Goal: Task Accomplishment & Management: Use online tool/utility

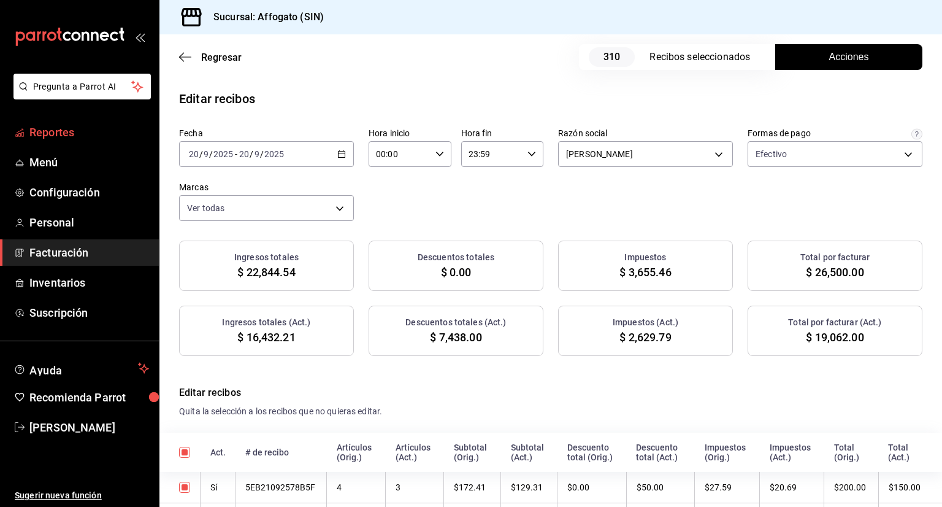
click at [83, 133] on span "Reportes" at bounding box center [89, 132] width 120 height 17
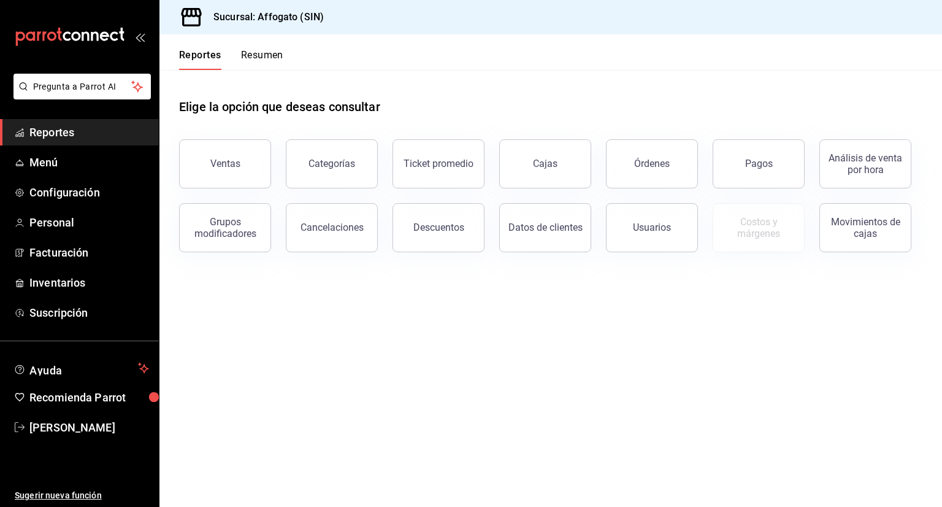
click at [265, 55] on button "Resumen" at bounding box center [262, 59] width 42 height 21
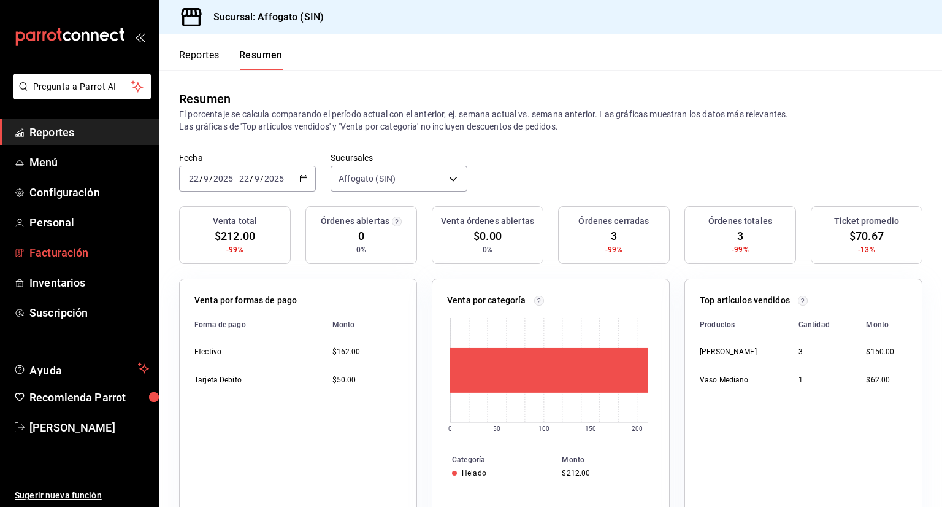
click at [89, 249] on span "Facturación" at bounding box center [89, 252] width 120 height 17
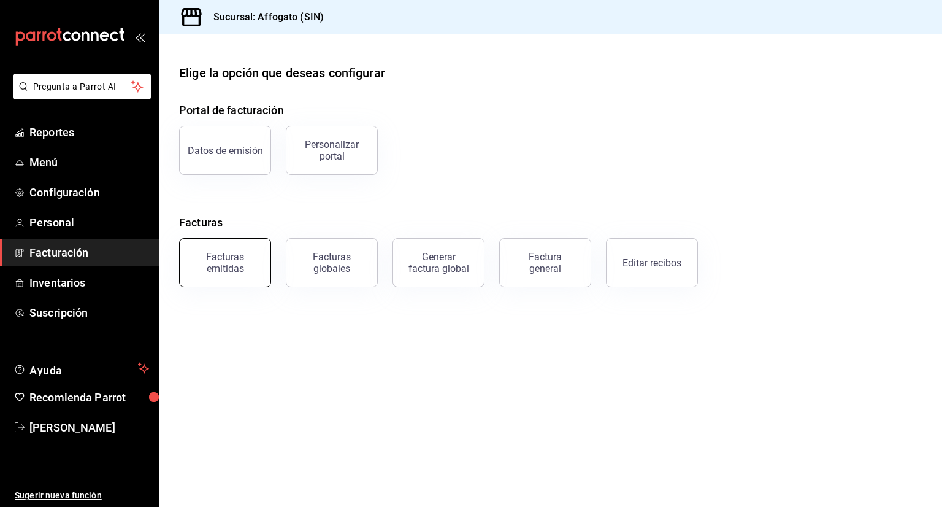
click at [231, 270] on div "Facturas emitidas" at bounding box center [225, 262] width 76 height 23
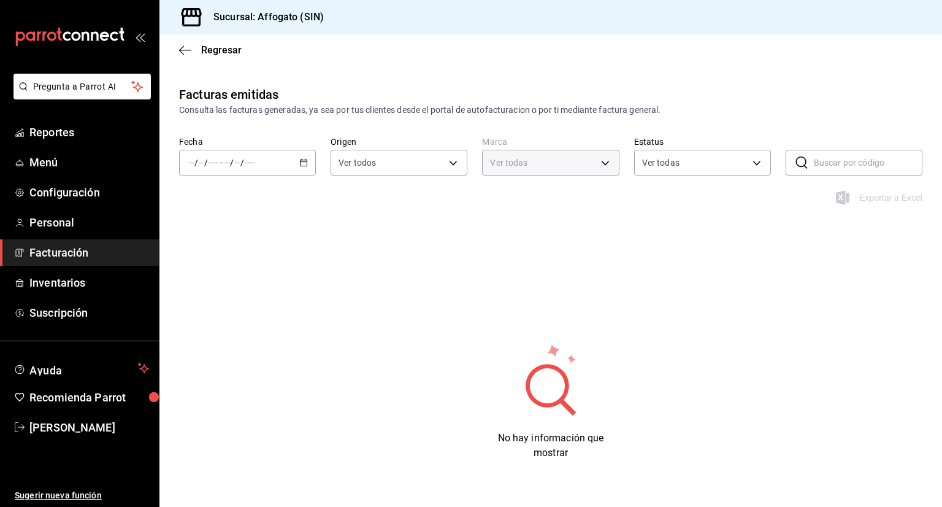
type input "bbc168be-d95f-4a83-8cf4-7438ee6b39ac"
click at [302, 165] on icon "button" at bounding box center [303, 162] width 9 height 9
click at [206, 280] on span "Mes actual" at bounding box center [237, 282] width 95 height 13
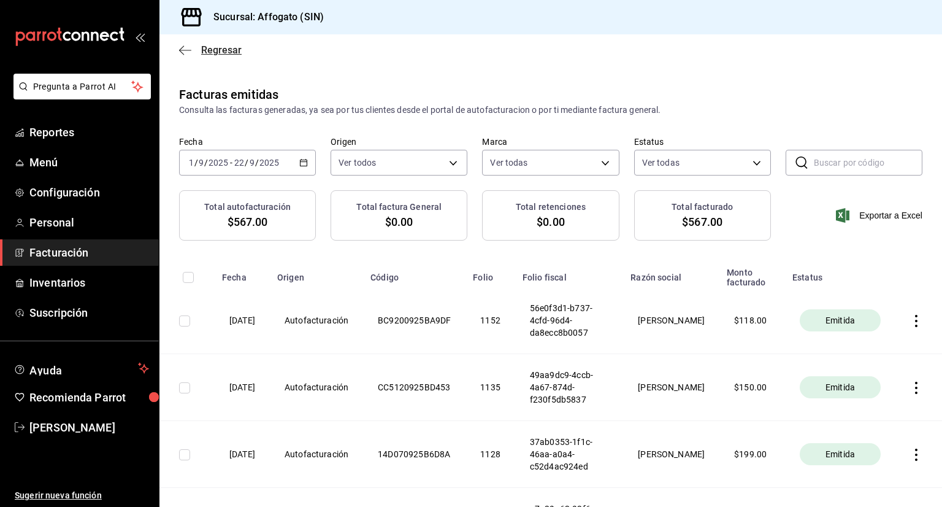
click at [182, 49] on icon "button" at bounding box center [185, 50] width 12 height 11
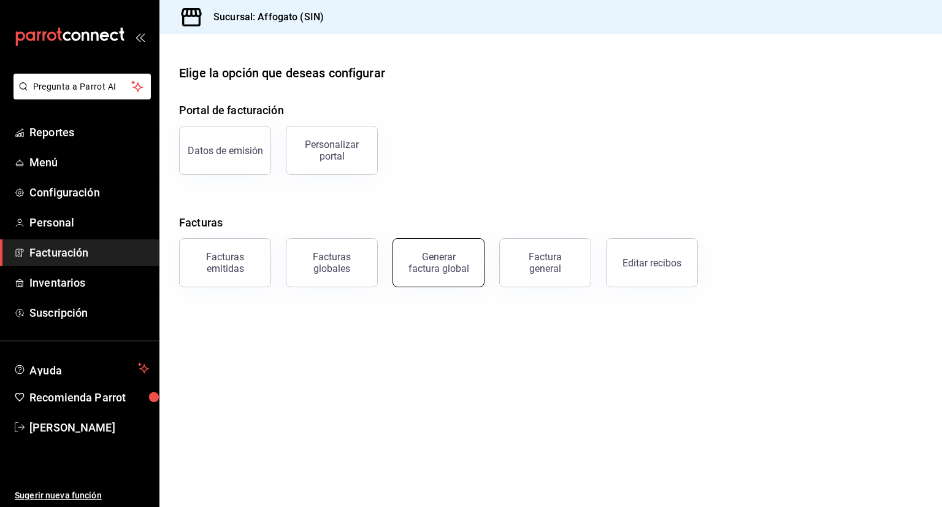
click at [447, 269] on div "Generar factura global" at bounding box center [438, 262] width 61 height 23
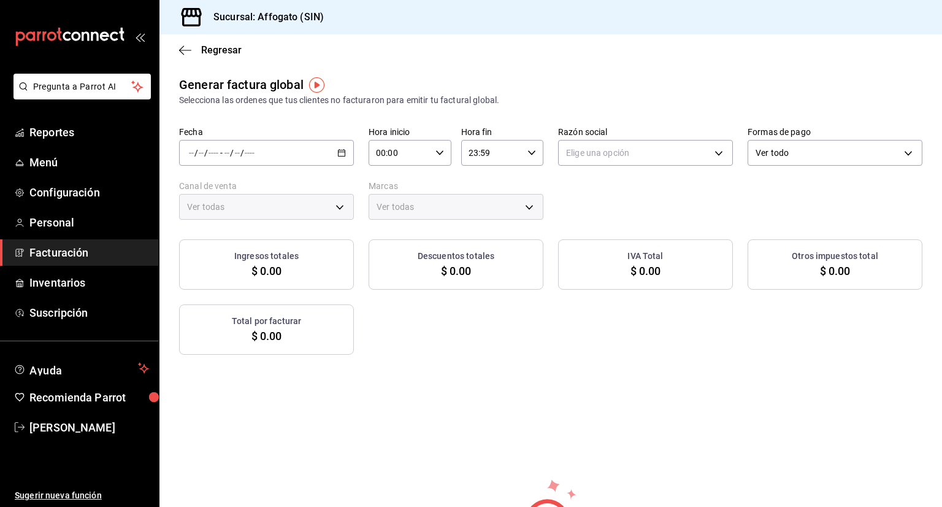
type input "PARROT,UBER_EATS,RAPPI,DIDI_FOOD,ONLINE"
click at [345, 152] on div "/ / - / /" at bounding box center [266, 153] width 175 height 26
click at [247, 190] on span "Rango de fechas" at bounding box center [237, 189] width 95 height 13
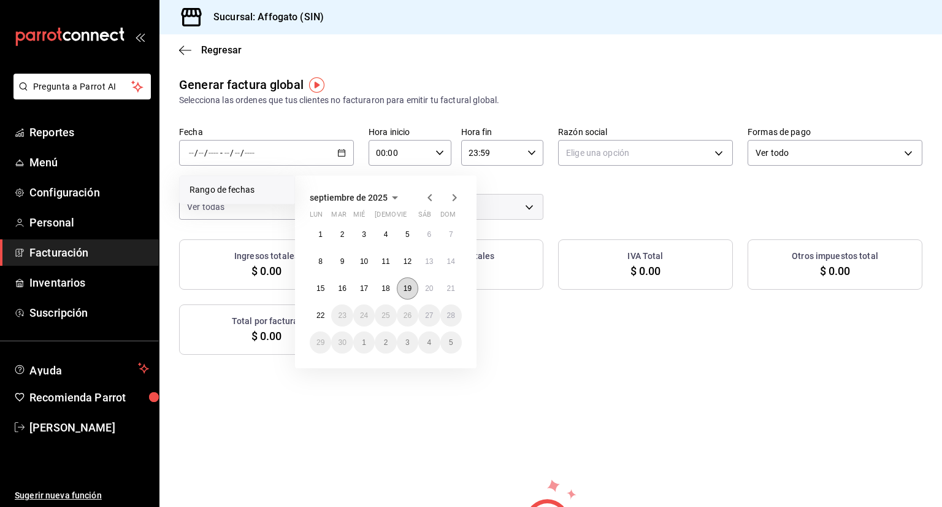
click at [408, 288] on abbr "19" at bounding box center [408, 288] width 8 height 9
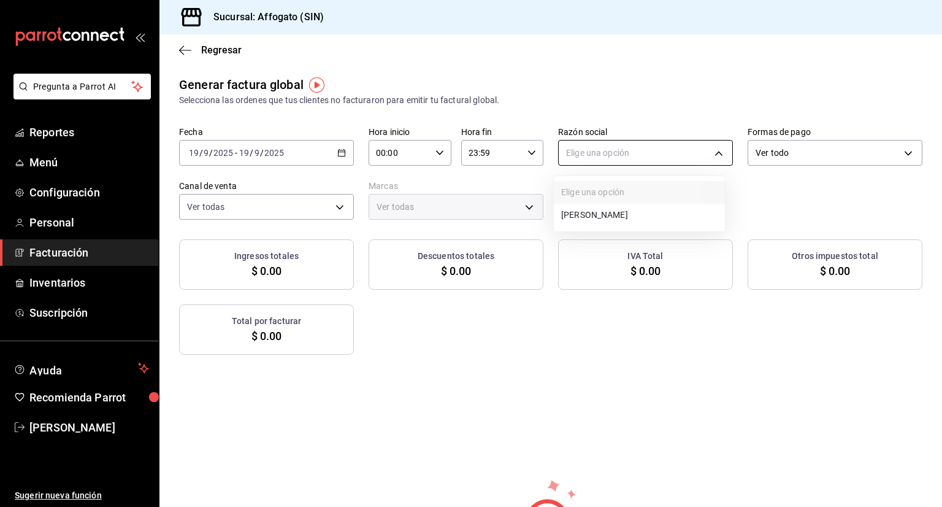
click at [712, 153] on body "Pregunta a Parrot AI Reportes Menú Configuración Personal Facturación Inventari…" at bounding box center [471, 253] width 942 height 507
click at [635, 214] on li "[PERSON_NAME]" at bounding box center [639, 215] width 171 height 23
type input "75c015e8-5138-4c17-886d-1abe1406d2d4"
type input "bbc168be-d95f-4a83-8cf4-7438ee6b39ac"
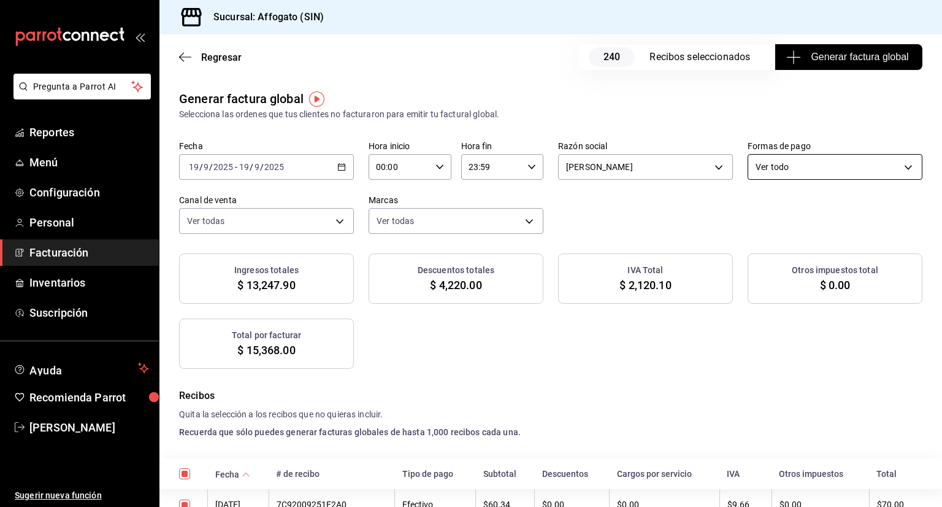
click at [900, 165] on body "Pregunta a Parrot AI Reportes Menú Configuración Personal Facturación Inventari…" at bounding box center [471, 253] width 942 height 507
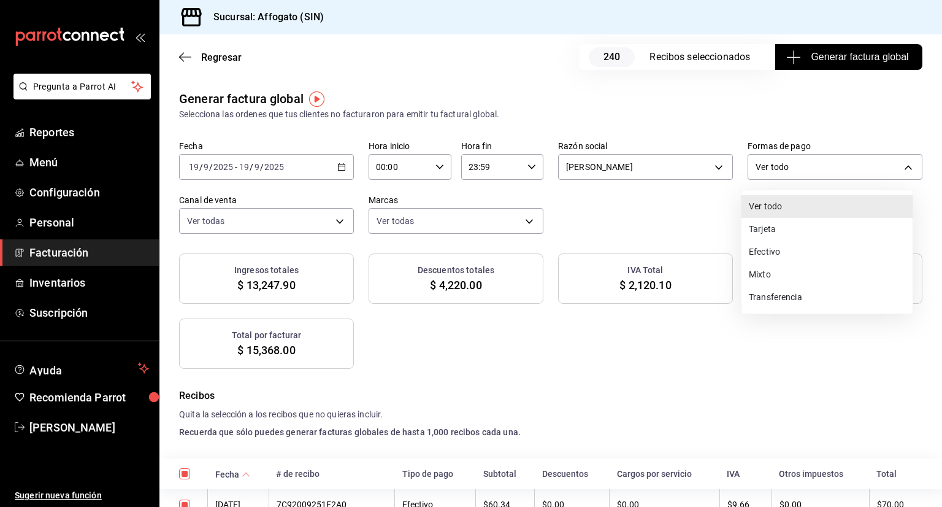
click at [787, 252] on li "Efectivo" at bounding box center [827, 252] width 171 height 23
type input "CASH"
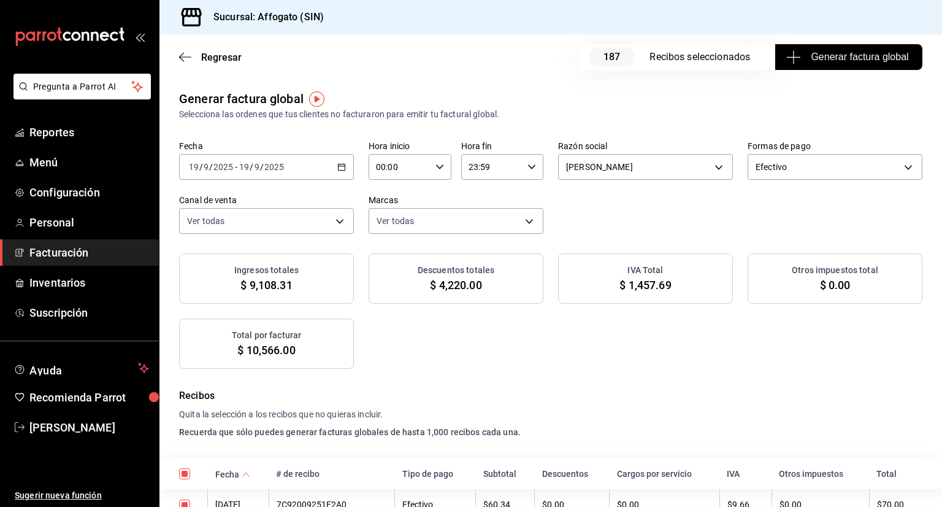
click at [844, 55] on span "Generar factura global" at bounding box center [849, 57] width 120 height 15
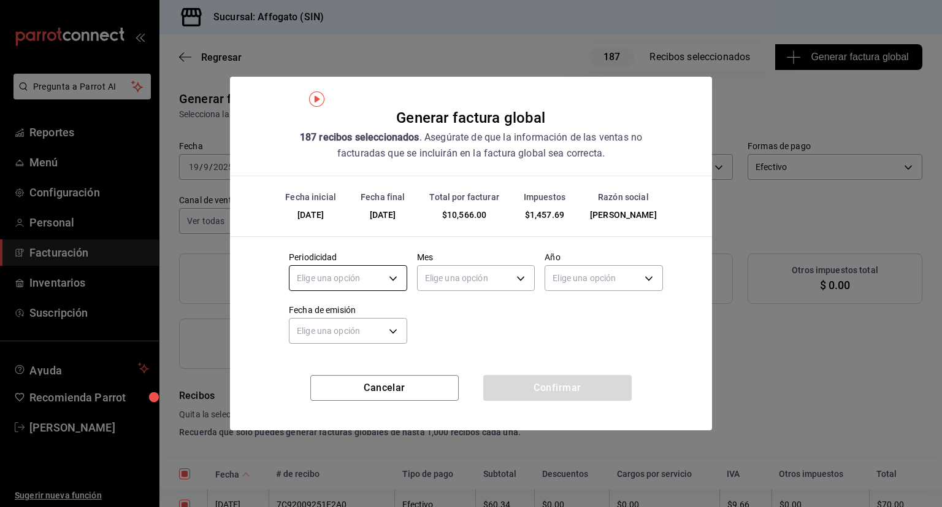
click at [392, 280] on body "Pregunta a Parrot AI Reportes Menú Configuración Personal Facturación Inventari…" at bounding box center [471, 253] width 942 height 507
click at [315, 310] on li "Diario" at bounding box center [348, 316] width 117 height 20
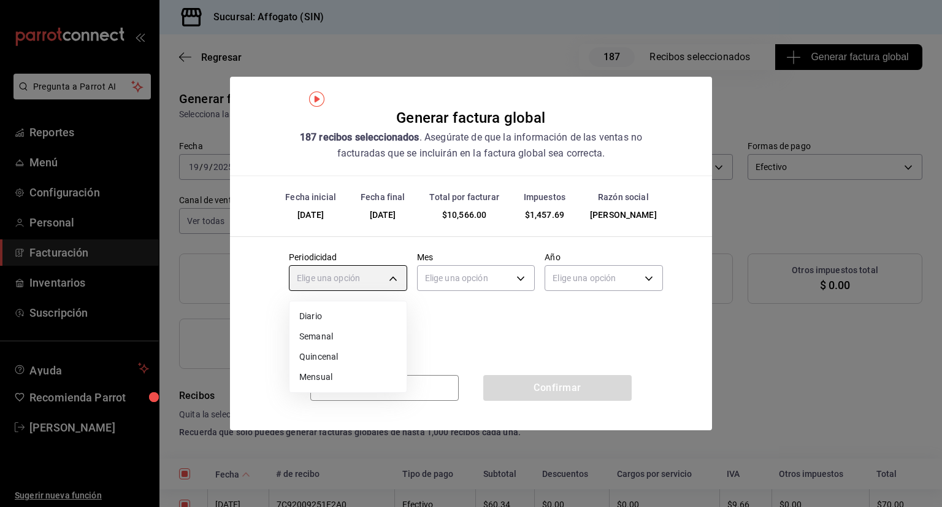
type input "DAILY"
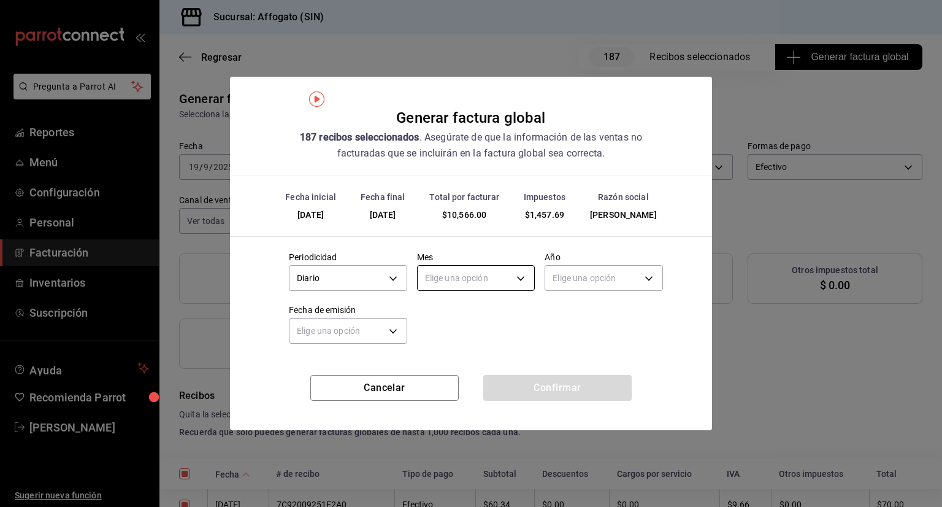
click at [525, 276] on body "Pregunta a Parrot AI Reportes Menú Configuración Personal Facturación Inventari…" at bounding box center [471, 253] width 942 height 507
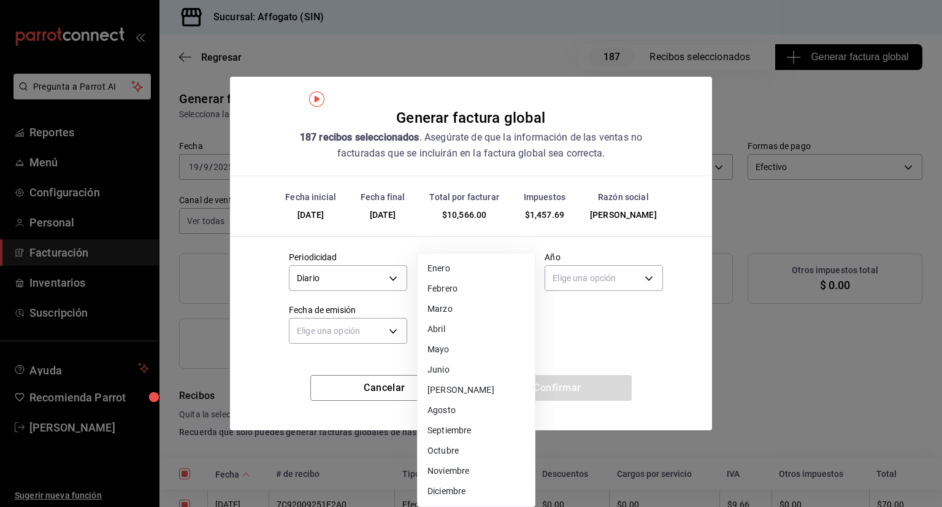
click at [464, 429] on li "Septiembre" at bounding box center [476, 430] width 117 height 20
type input "9"
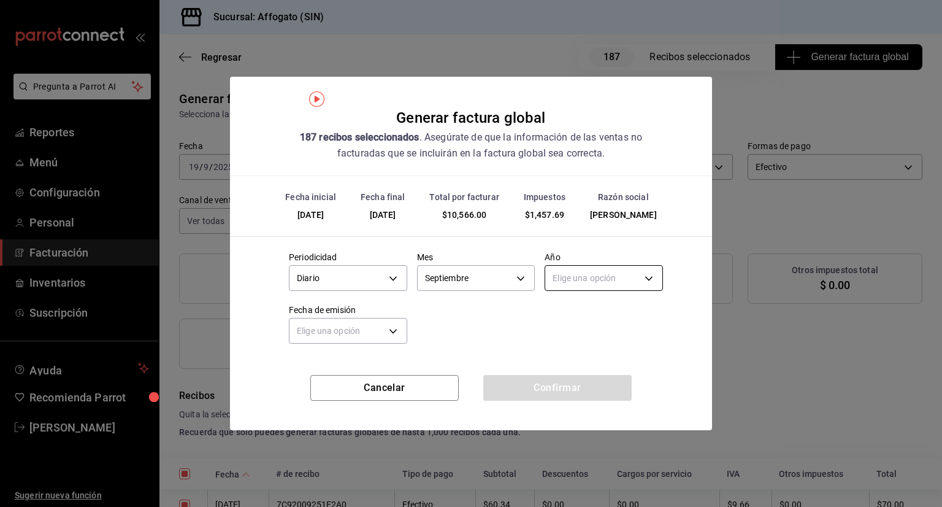
click at [649, 279] on body "Pregunta a Parrot AI Reportes Menú Configuración Personal Facturación Inventari…" at bounding box center [471, 253] width 942 height 507
click at [560, 319] on li "2025" at bounding box center [603, 316] width 117 height 20
type input "2025"
click at [400, 331] on body "Pregunta a Parrot AI Reportes Menú Configuración Personal Facturación Inventari…" at bounding box center [471, 253] width 942 height 507
click at [315, 391] on li "Ayer" at bounding box center [348, 389] width 117 height 20
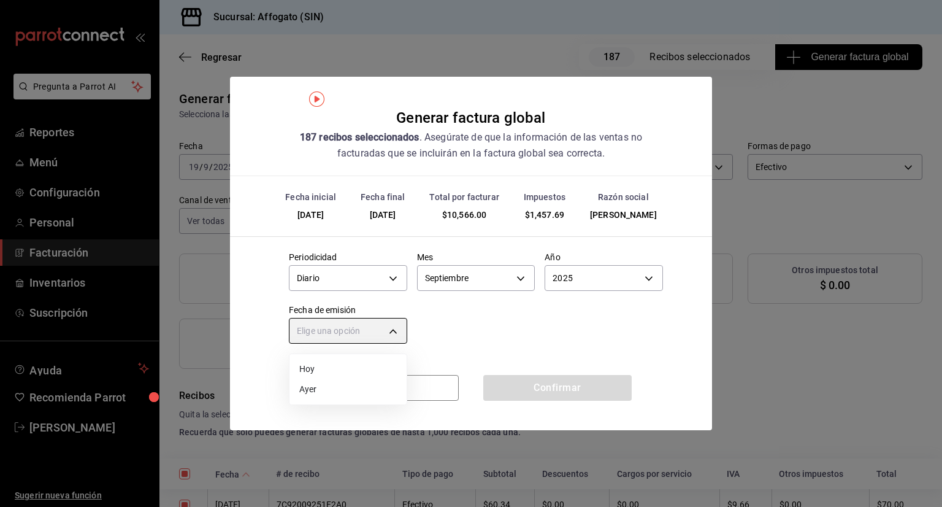
type input "YESTERDAY"
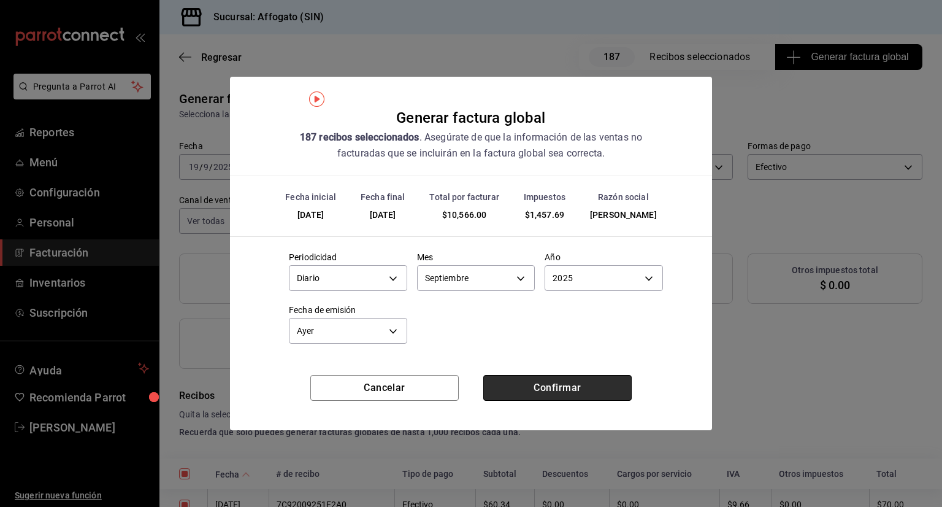
click at [530, 388] on button "Confirmar" at bounding box center [557, 388] width 148 height 26
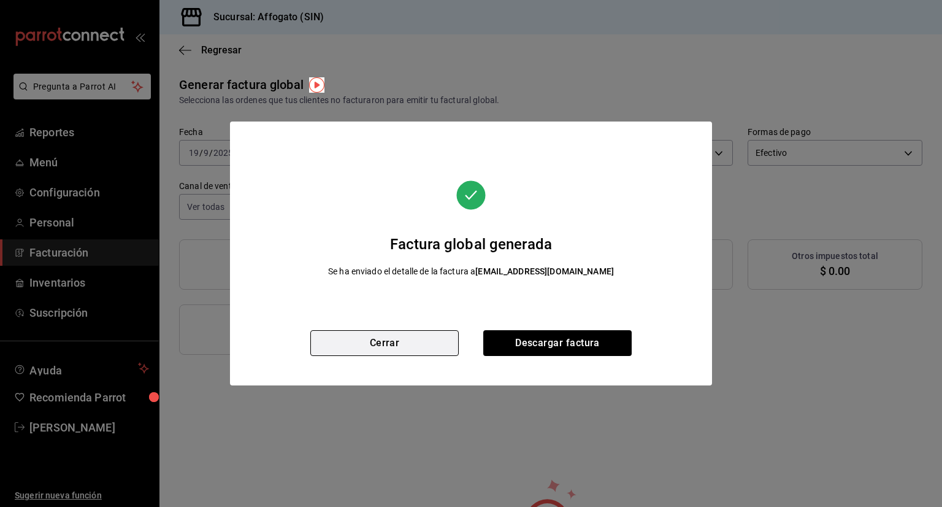
click at [429, 337] on button "Cerrar" at bounding box center [384, 343] width 148 height 26
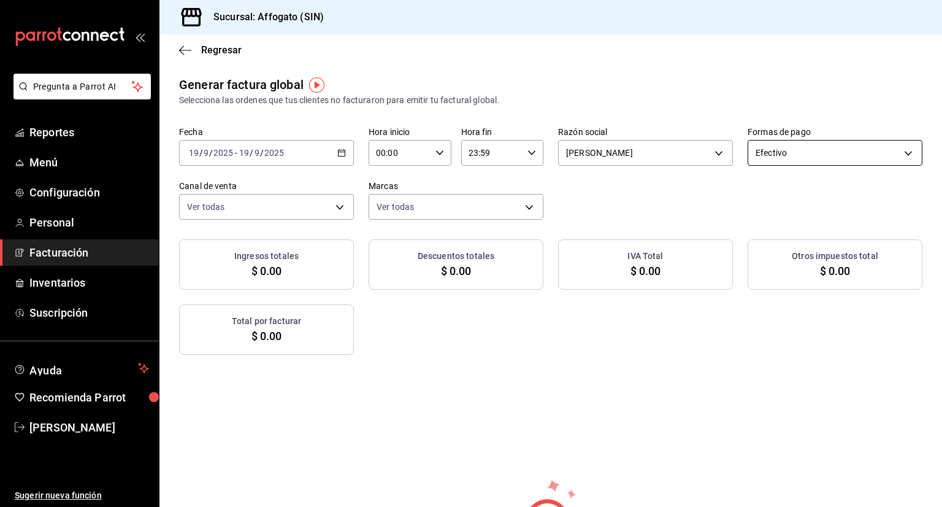
click at [898, 147] on body "Pregunta a Parrot AI Reportes Menú Configuración Personal Facturación Inventari…" at bounding box center [471, 253] width 942 height 507
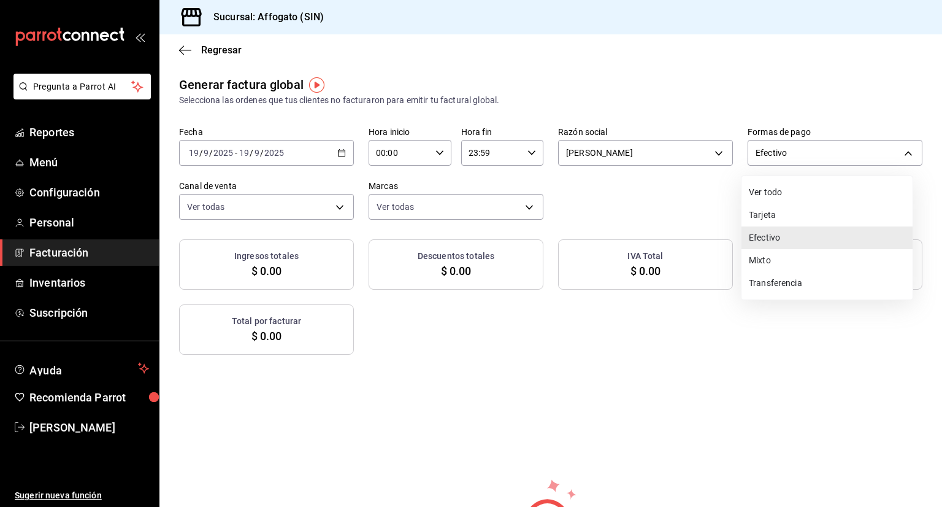
click at [774, 215] on li "Tarjeta" at bounding box center [827, 215] width 171 height 23
type input "CARD"
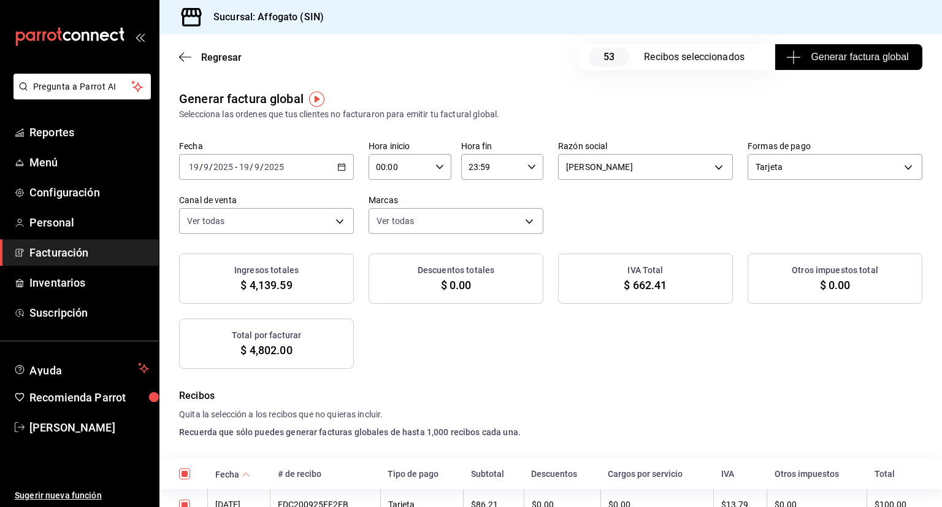
click at [842, 63] on span "Generar factura global" at bounding box center [849, 57] width 120 height 15
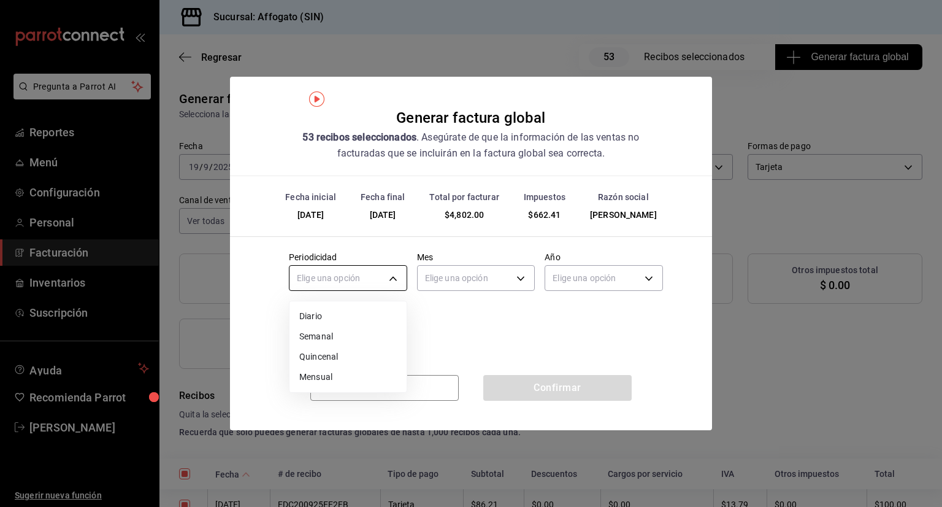
click at [391, 275] on body "Pregunta a Parrot AI Reportes Menú Configuración Personal Facturación Inventari…" at bounding box center [471, 253] width 942 height 507
click at [310, 318] on li "Diario" at bounding box center [348, 316] width 117 height 20
type input "DAILY"
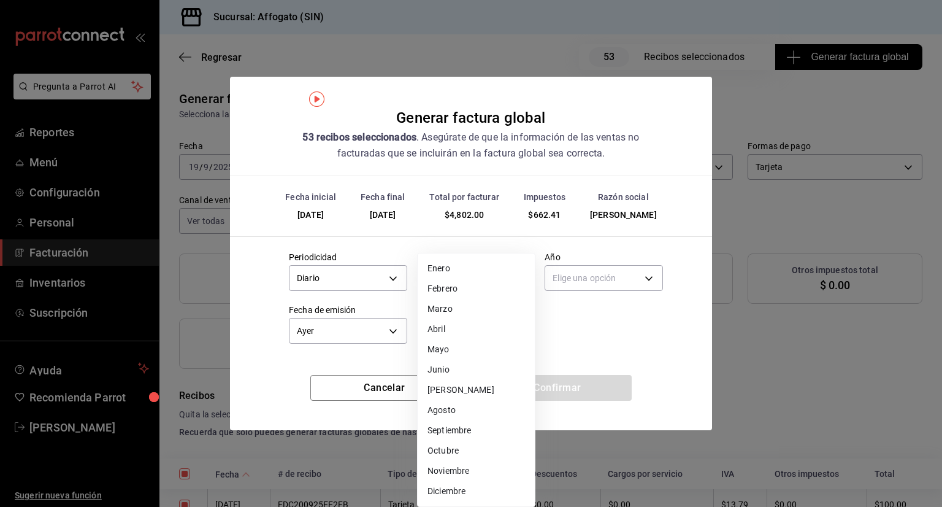
click at [523, 277] on body "Pregunta a Parrot AI Reportes Menú Configuración Personal Facturación Inventari…" at bounding box center [471, 253] width 942 height 507
click at [465, 431] on li "Septiembre" at bounding box center [476, 430] width 117 height 20
type input "9"
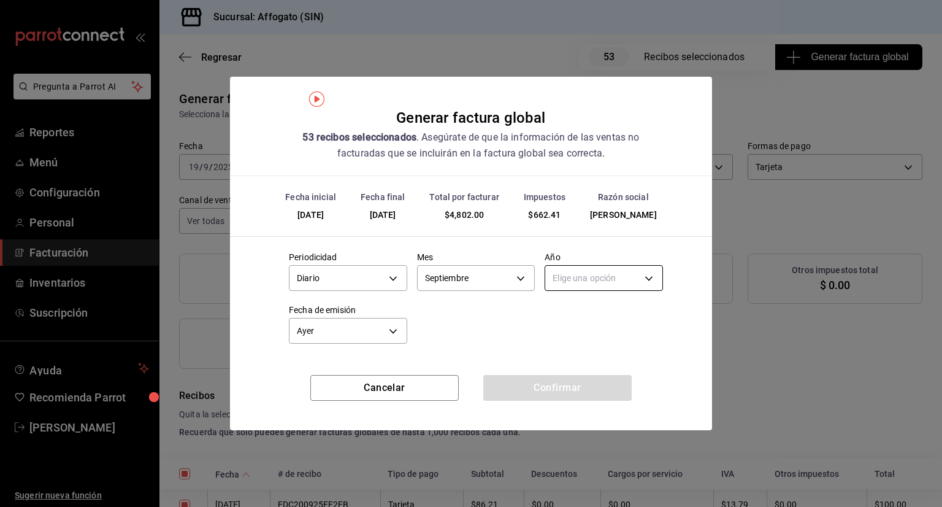
click at [650, 278] on body "Pregunta a Parrot AI Reportes Menú Configuración Personal Facturación Inventari…" at bounding box center [471, 253] width 942 height 507
click at [587, 314] on li "2025" at bounding box center [603, 316] width 117 height 20
type input "2025"
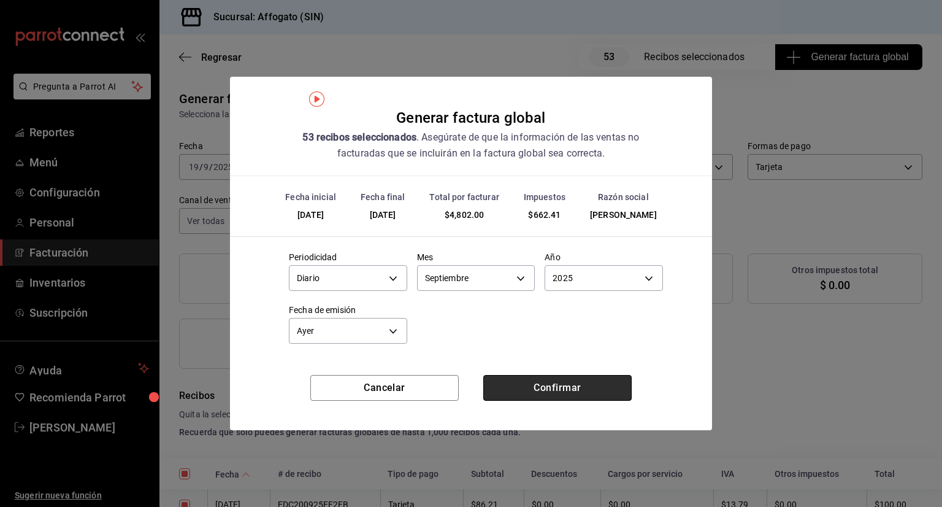
click at [525, 385] on button "Confirmar" at bounding box center [557, 388] width 148 height 26
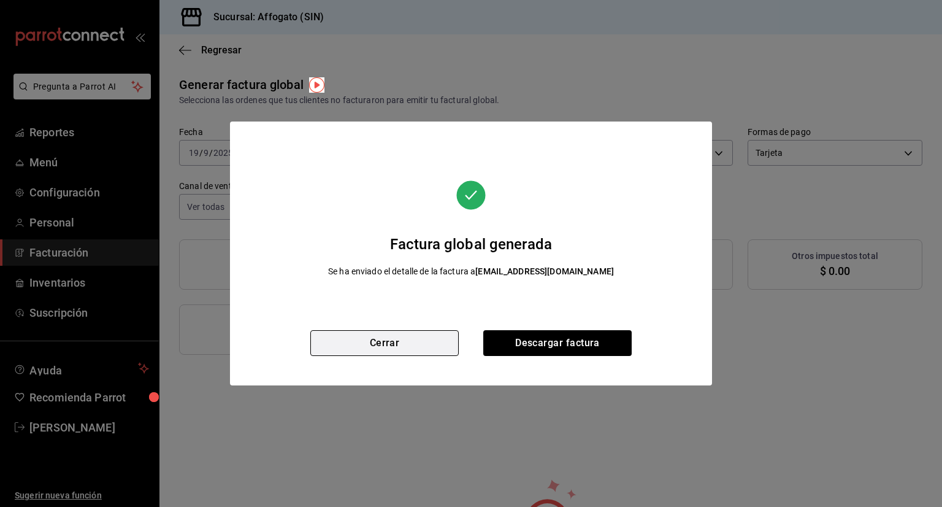
click at [391, 345] on button "Cerrar" at bounding box center [384, 343] width 148 height 26
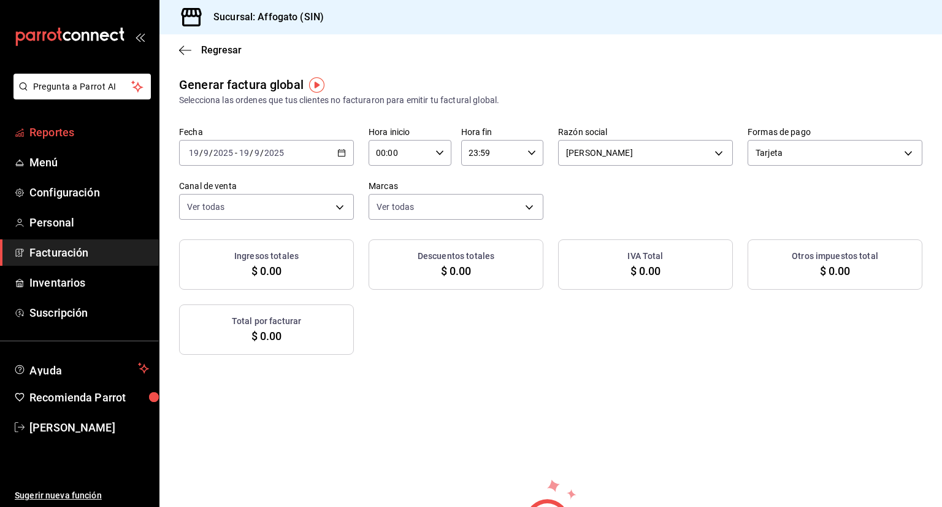
click at [69, 133] on span "Reportes" at bounding box center [89, 132] width 120 height 17
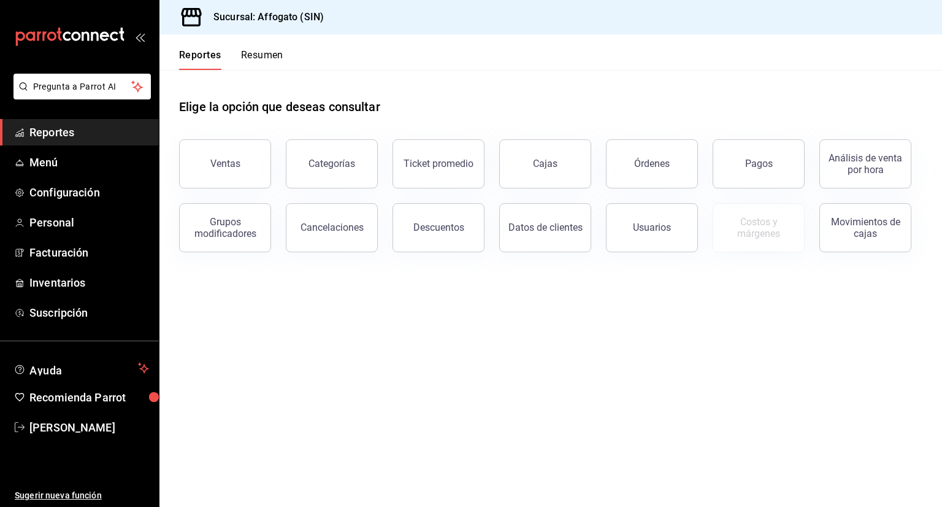
click at [250, 53] on button "Resumen" at bounding box center [262, 59] width 42 height 21
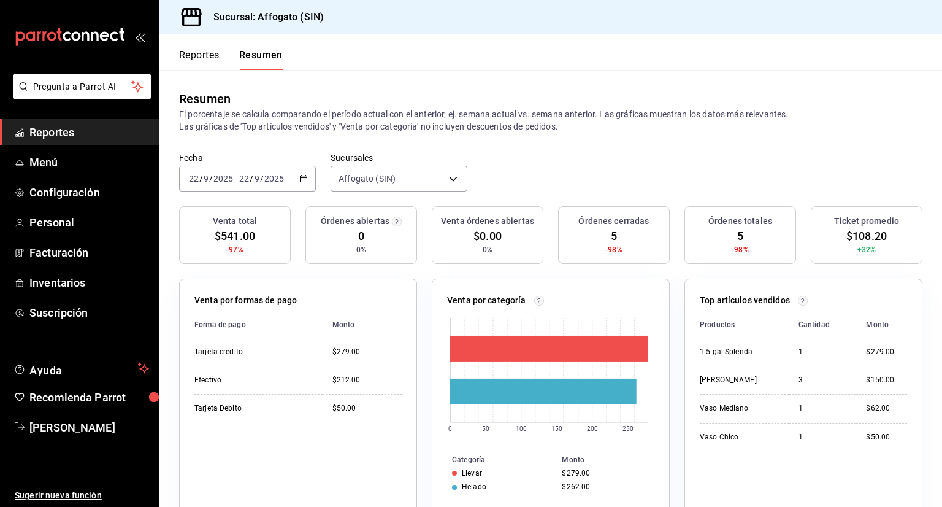
click at [305, 177] on \(Stroke\) "button" at bounding box center [303, 178] width 7 height 7
click at [223, 239] on span "Ayer" at bounding box center [237, 243] width 95 height 13
